Goal: Task Accomplishment & Management: Use online tool/utility

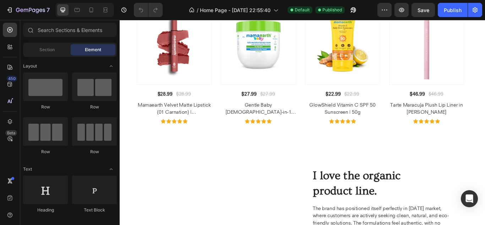
scroll to position [3052, 0]
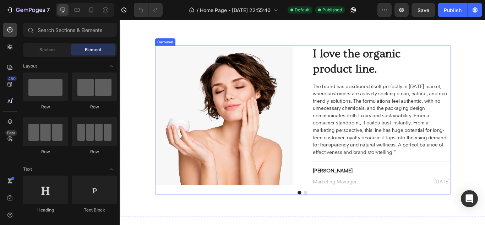
click at [334, 221] on button "Dot" at bounding box center [336, 221] width 4 height 4
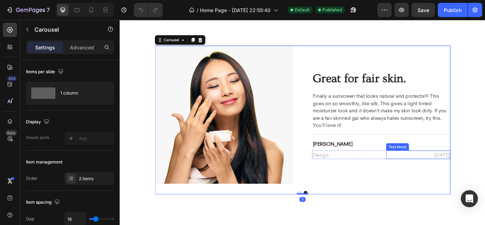
click at [484, 178] on p "[DATE]" at bounding box center [466, 177] width 73 height 9
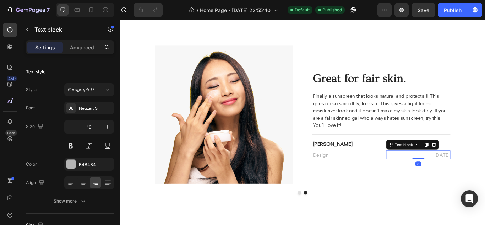
click at [484, 175] on p "[DATE]" at bounding box center [466, 177] width 73 height 9
click at [473, 177] on p "[DATE]" at bounding box center [466, 177] width 73 height 9
click at [484, 176] on p "[DATE]" at bounding box center [466, 177] width 73 height 9
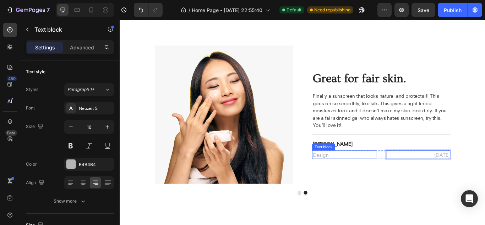
click at [350, 179] on p "Design" at bounding box center [380, 177] width 73 height 9
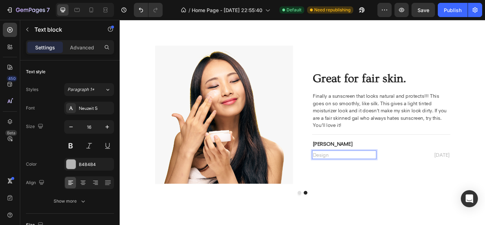
click at [357, 176] on p "Design" at bounding box center [380, 177] width 73 height 9
click at [365, 174] on p "Design" at bounding box center [380, 177] width 73 height 9
click at [394, 218] on div "Image I love the organic product line. Heading The brand has positioned itself …" at bounding box center [332, 136] width 344 height 173
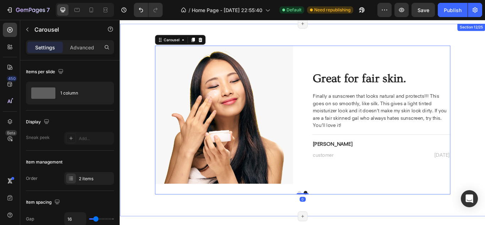
click at [484, 195] on div "Image I love the organic product line. Heading The brand has positioned itself …" at bounding box center [332, 136] width 415 height 173
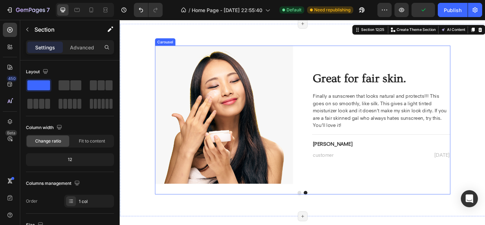
click at [327, 219] on button "Dot" at bounding box center [329, 221] width 4 height 4
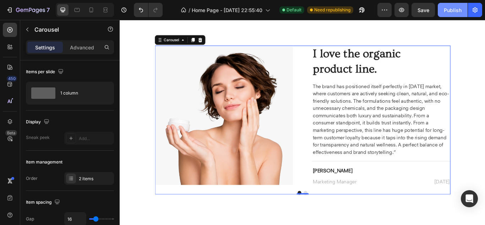
click at [447, 15] on button "Publish" at bounding box center [453, 10] width 30 height 14
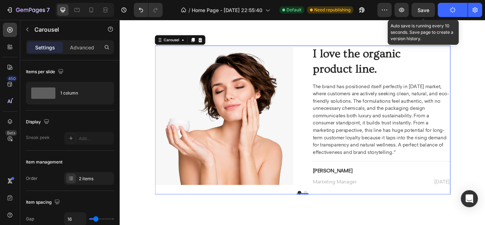
drag, startPoint x: 422, startPoint y: 14, endPoint x: 423, endPoint y: 19, distance: 5.4
click at [423, 14] on button "Save" at bounding box center [422, 10] width 23 height 14
